Goal: Navigation & Orientation: Find specific page/section

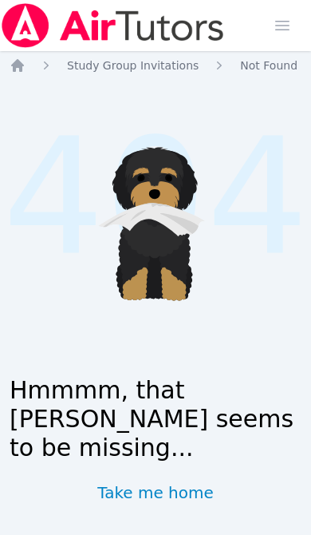
click at [22, 69] on icon "Breadcrumb" at bounding box center [17, 65] width 13 height 13
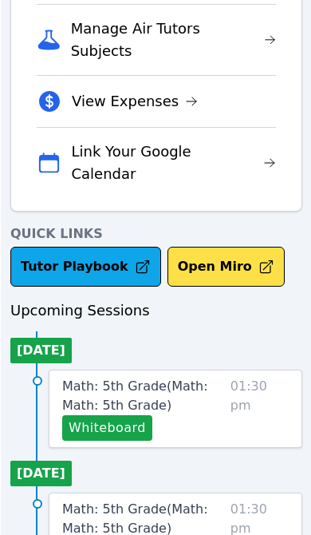
scroll to position [509, 0]
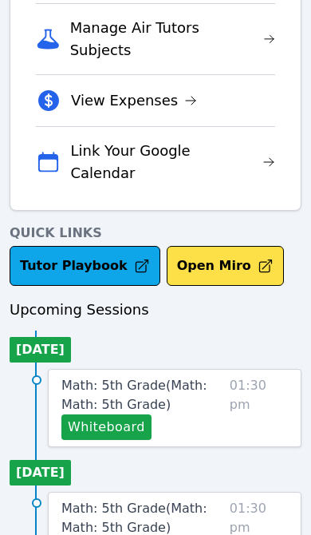
click at [180, 376] on link "Math: 5th Grade ( Math: Math: 5th Grade )" at bounding box center [142, 395] width 162 height 38
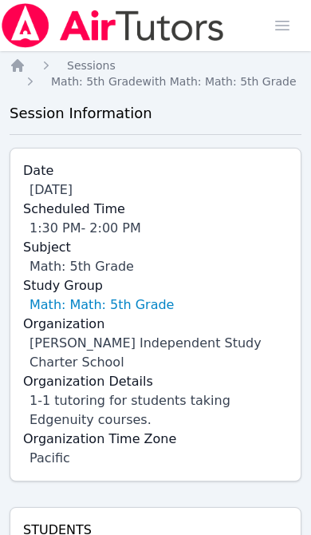
click at [17, 69] on icon "Breadcrumb" at bounding box center [18, 65] width 16 height 16
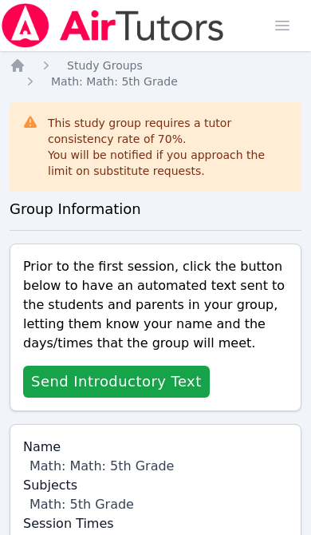
click at [20, 65] on icon "Breadcrumb" at bounding box center [17, 65] width 13 height 13
